Goal: Communication & Community: Answer question/provide support

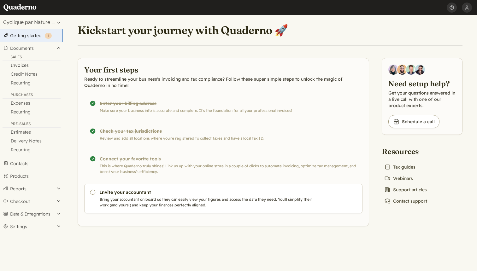
click at [26, 66] on link "Invoices" at bounding box center [31, 65] width 63 height 9
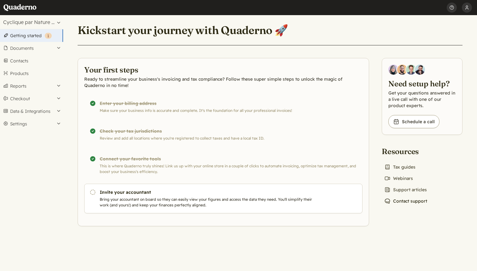
click at [400, 203] on link "Chat icon Contact support" at bounding box center [406, 201] width 48 height 9
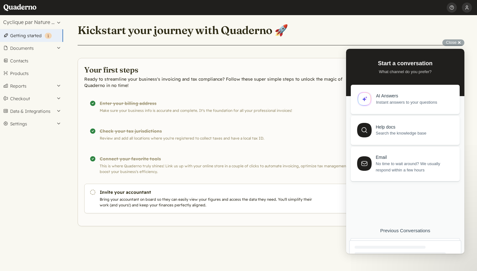
click at [392, 245] on div at bounding box center [405, 266] width 112 height 51
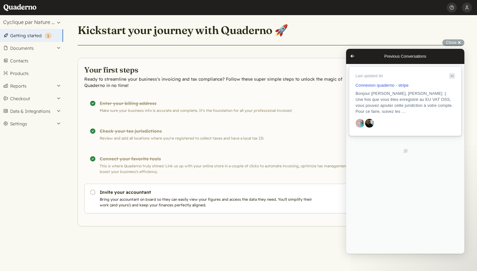
click at [425, 99] on span "Bonjour [PERSON_NAME], [PERSON_NAME] :) Une fois que vous êtes enregistré au EU…" at bounding box center [404, 102] width 97 height 23
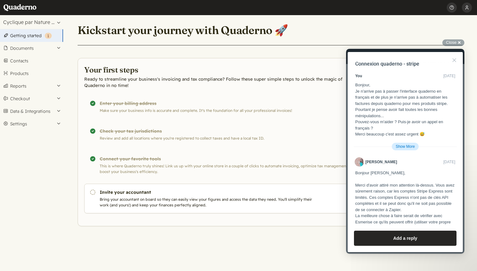
scroll to position [1148, 0]
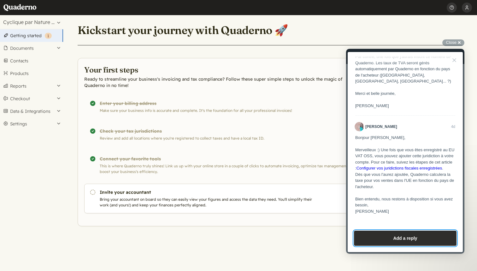
click at [383, 242] on button "Add a reply" at bounding box center [405, 238] width 103 height 15
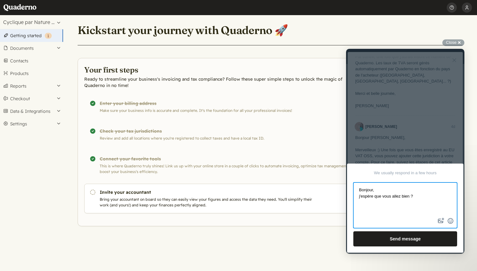
click at [360, 198] on textarea "Bonjour, j'espère que vous allez bien ?" at bounding box center [405, 199] width 103 height 33
click at [418, 198] on textarea "Bonjour, J'espère que vous allez bien ?" at bounding box center [405, 199] width 103 height 33
click at [452, 222] on button "emoji" at bounding box center [450, 221] width 9 height 10
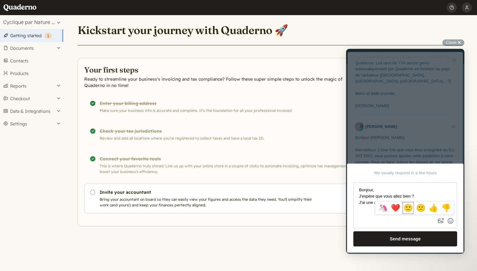
click at [412, 210] on button "🙂" at bounding box center [408, 208] width 11 height 11
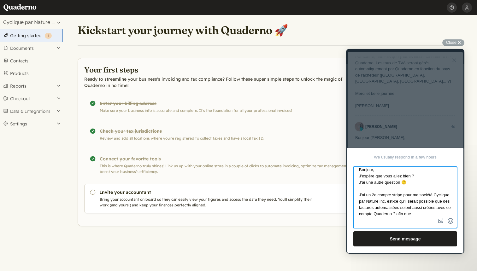
scroll to position [10, 0]
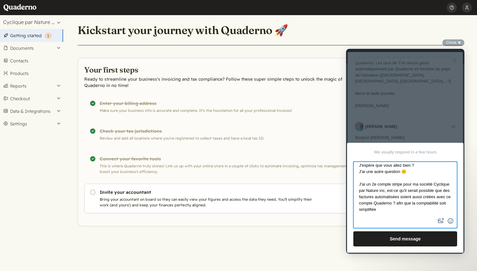
click at [371, 209] on textarea "Bonjour, J'espère que vous allez bien ? J'ai une autre question 🙂 J'ai un 2e co…" at bounding box center [405, 189] width 103 height 54
click at [430, 210] on textarea "Bonjour, J'espère que vous allez bien ? J'ai une autre question 🙂 J'ai un 2e co…" at bounding box center [405, 189] width 103 height 54
click at [396, 185] on textarea "Bonjour, J'espère que vous allez bien ? J'ai une autre question 🙂 J'ai un 2e co…" at bounding box center [405, 189] width 103 height 54
click at [436, 211] on textarea "Bonjour, J'espère que vous allez bien ? J'ai une autre question 🙂 J'ai un 2e co…" at bounding box center [405, 189] width 103 height 54
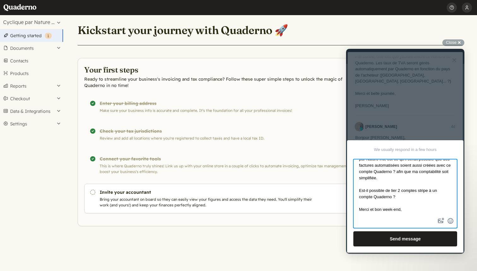
scroll to position [48, 0]
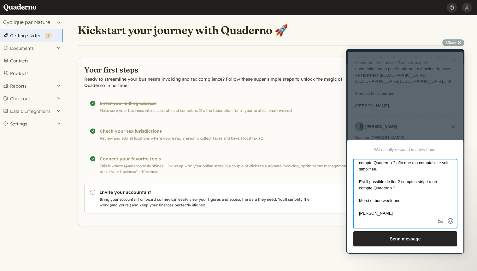
type textarea "Bonjour, J'espère que vous allez bien ? J'ai une autre question 🙂 J'ai un 2e co…"
click at [426, 243] on button "Send message" at bounding box center [405, 239] width 104 height 15
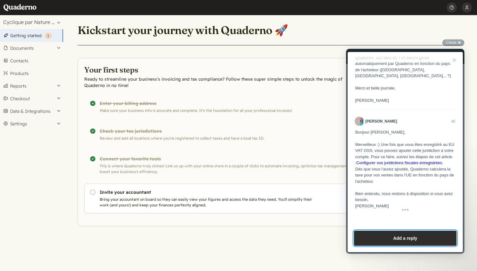
scroll to position [1144, 0]
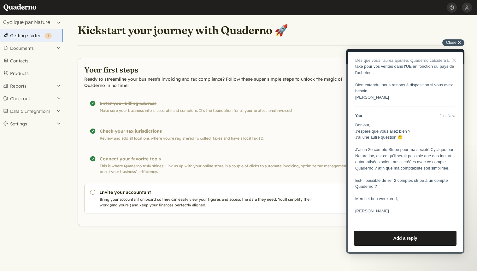
click at [461, 42] on div "Close cross-small" at bounding box center [453, 42] width 22 height 7
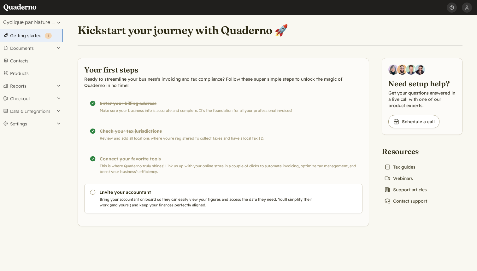
click at [408, 207] on div "Kickstart your journey with Quaderno 🚀 Your first steps Ready to streamline you…" at bounding box center [270, 120] width 400 height 211
click at [405, 204] on link "Chat icon Contact support" at bounding box center [406, 201] width 48 height 9
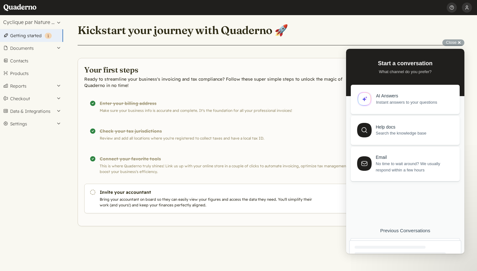
click at [393, 249] on div at bounding box center [390, 247] width 71 height 3
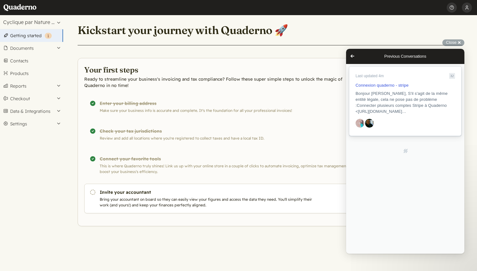
click at [388, 111] on span "Bonjour Sarah, S'il s'agit de la même entité légale, cela ne pose pas de problè…" at bounding box center [402, 102] width 92 height 23
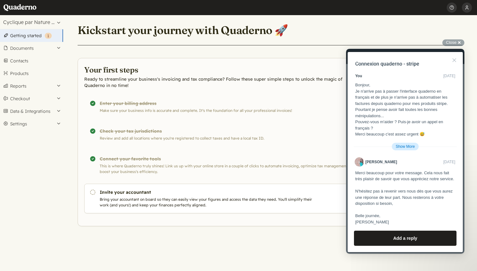
scroll to position [1117, 0]
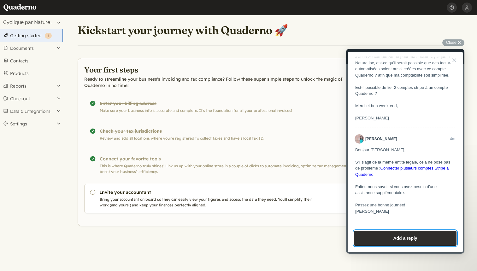
click at [404, 241] on button "Add a reply" at bounding box center [405, 238] width 103 height 15
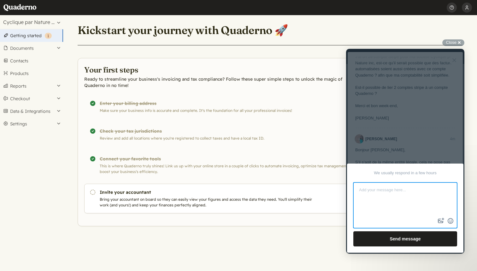
type textarea "S"
click at [452, 220] on button "emoji" at bounding box center [450, 221] width 9 height 10
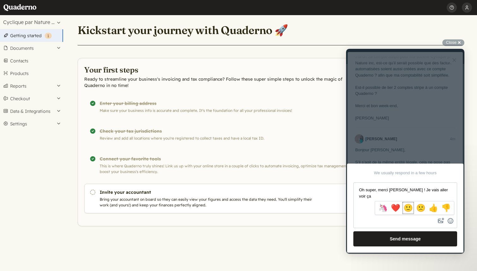
click at [409, 207] on span "🙂" at bounding box center [408, 208] width 9 height 9
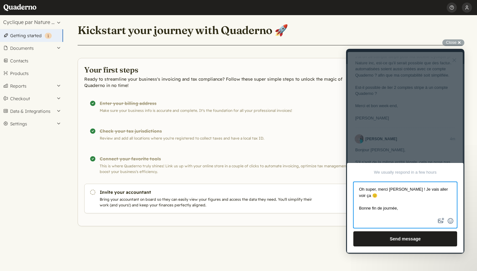
scroll to position [1, 0]
click at [406, 188] on textarea "Oh super, merci Elodie ! Je vais aller voir ça 🙂 Bonne fin de journée, Sarah" at bounding box center [405, 200] width 103 height 34
type textarea "Oh super, merci Elodie ! Je vais aller voir ça 🙂 Bonne fin de journée, Sarah"
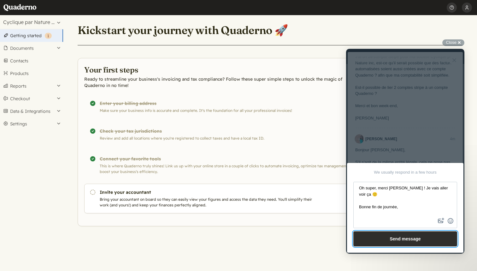
click at [400, 239] on button "Send message" at bounding box center [405, 239] width 104 height 15
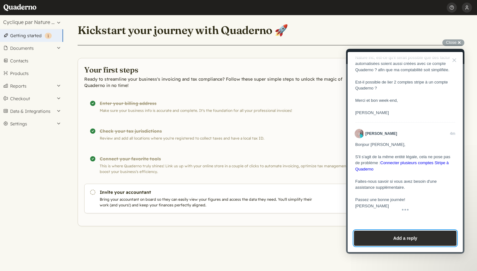
scroll to position [1082, 0]
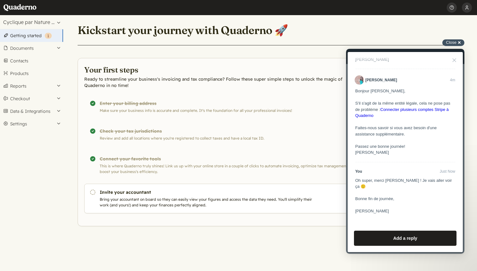
click at [456, 43] on span "Close" at bounding box center [451, 42] width 10 height 5
